Goal: Task Accomplishment & Management: Use online tool/utility

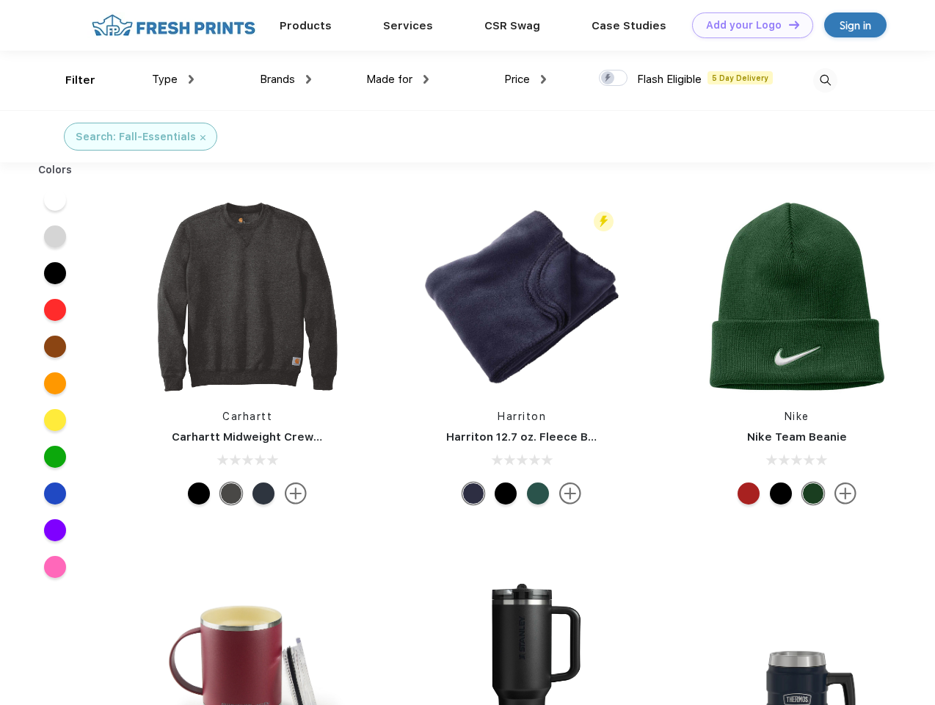
click at [747, 25] on link "Add your Logo Design Tool" at bounding box center [752, 25] width 121 height 26
click at [0, 0] on div "Design Tool" at bounding box center [0, 0] width 0 height 0
click at [788, 24] on link "Add your Logo Design Tool" at bounding box center [752, 25] width 121 height 26
click at [70, 80] on div "Filter" at bounding box center [80, 80] width 30 height 17
click at [173, 79] on span "Type" at bounding box center [165, 79] width 26 height 13
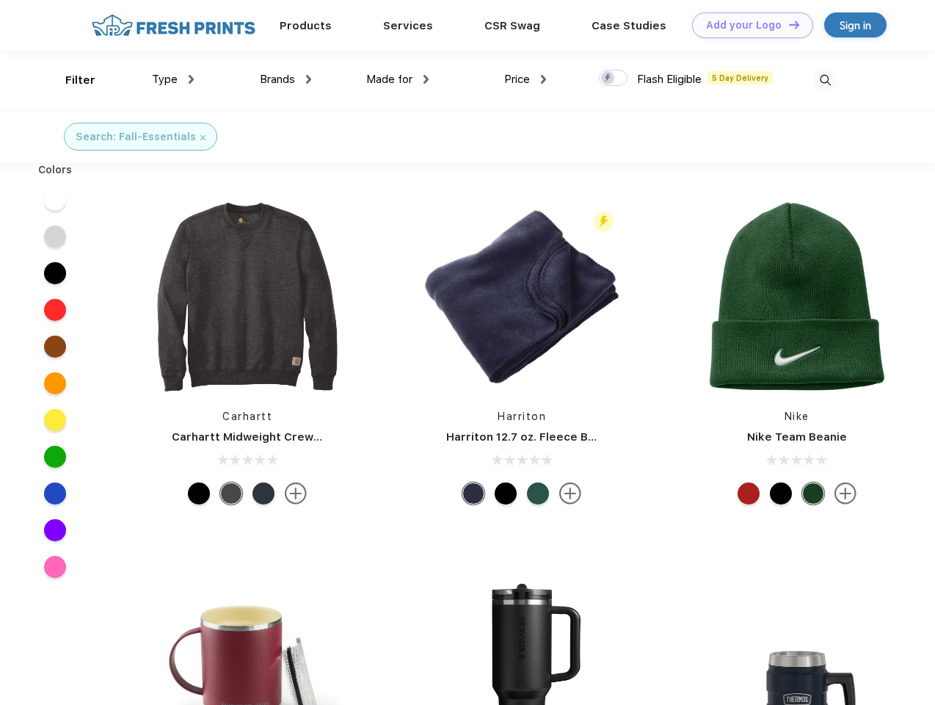
click at [285, 79] on span "Brands" at bounding box center [277, 79] width 35 height 13
click at [398, 79] on span "Made for" at bounding box center [389, 79] width 46 height 13
click at [525, 79] on span "Price" at bounding box center [517, 79] width 26 height 13
click at [614, 79] on div at bounding box center [613, 78] width 29 height 16
click at [608, 79] on input "checkbox" at bounding box center [604, 74] width 10 height 10
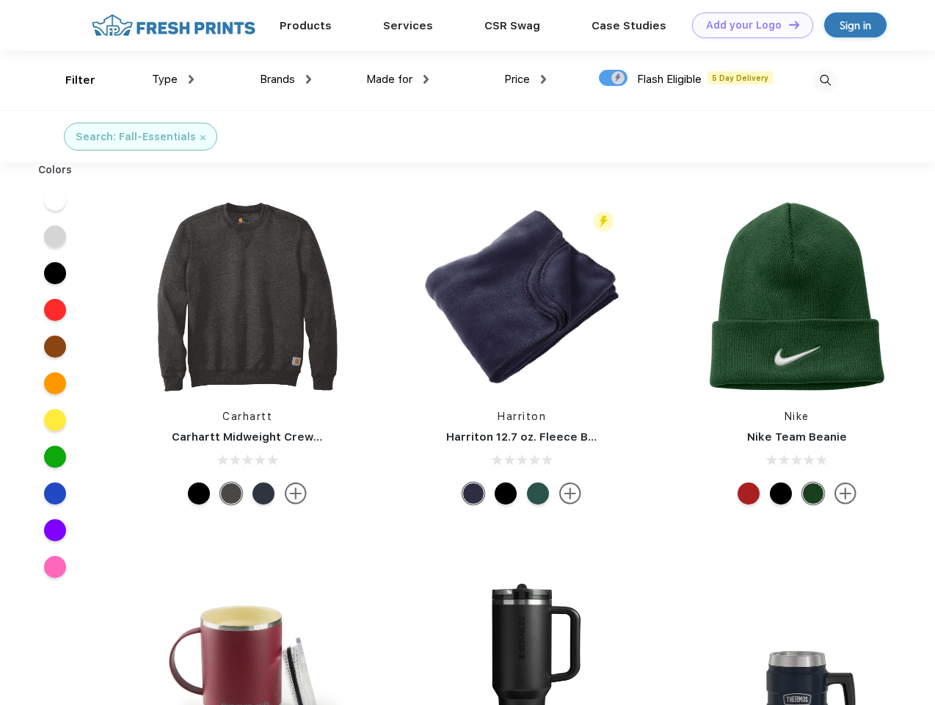
click at [825, 80] on img at bounding box center [825, 80] width 24 height 24
